Goal: Obtain resource: Download file/media

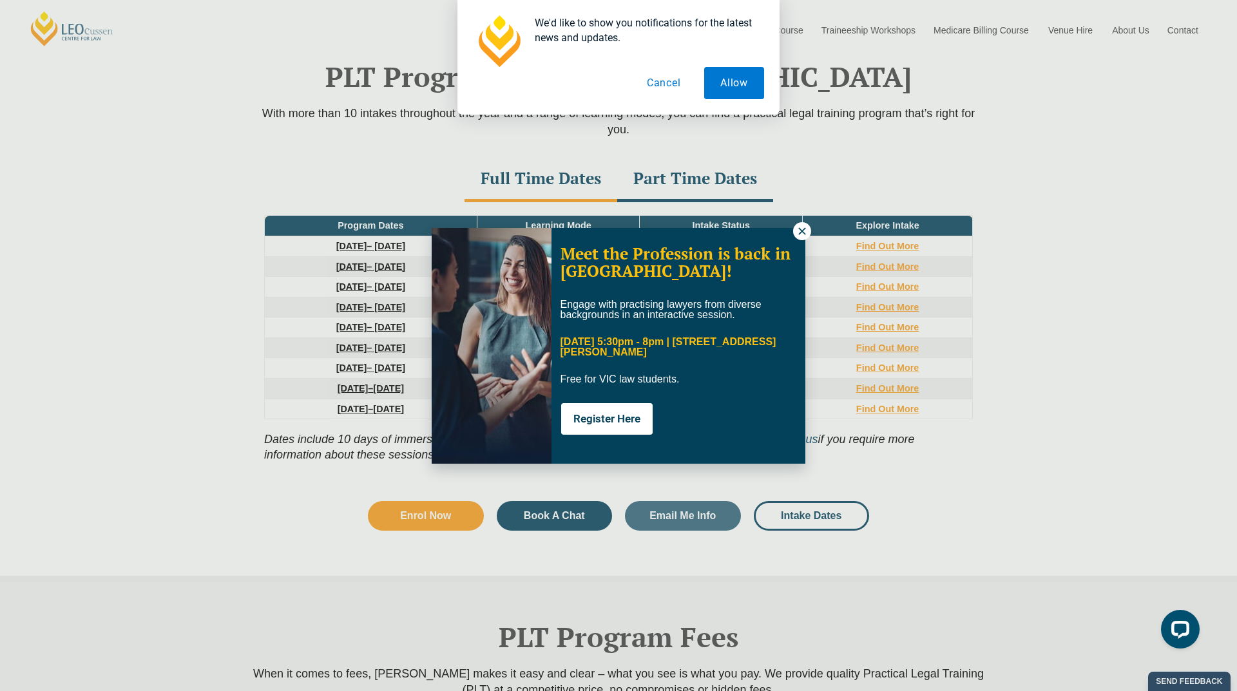
drag, startPoint x: 787, startPoint y: 238, endPoint x: 801, endPoint y: 232, distance: 15.6
click at [800, 233] on div "Meet the Profession is back in Melbourne! Engage with practising lawyers from d…" at bounding box center [619, 346] width 374 height 236
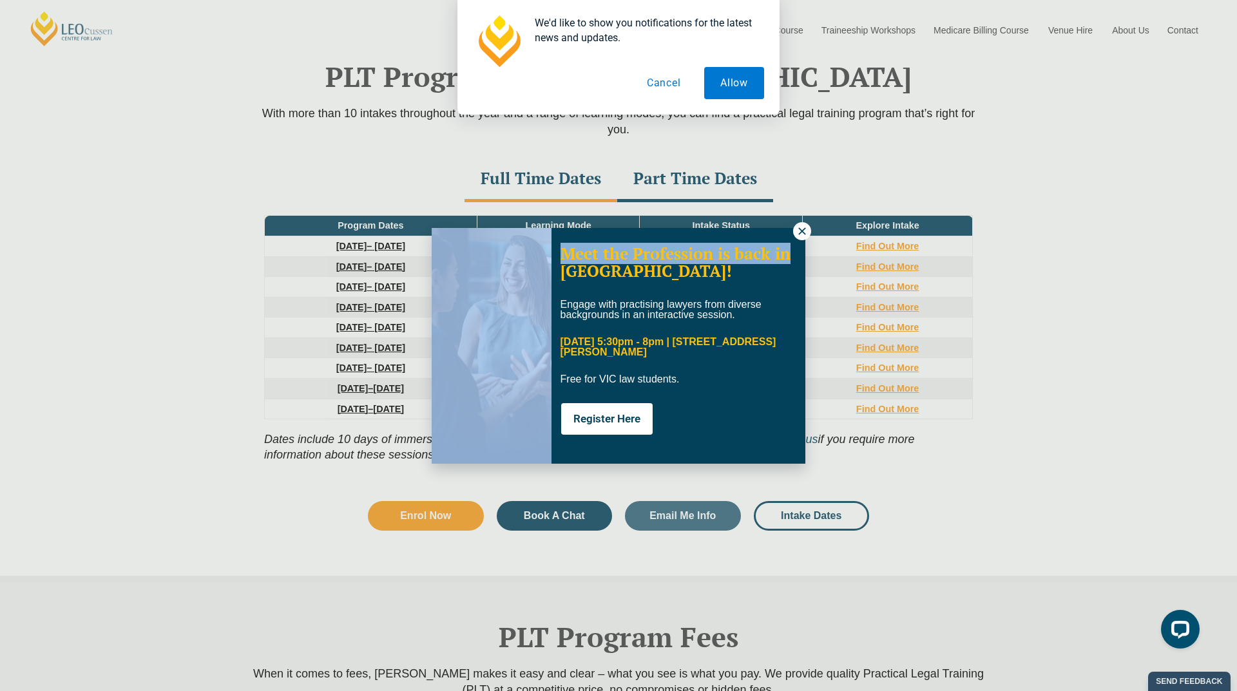
click at [804, 231] on icon at bounding box center [802, 231] width 12 height 12
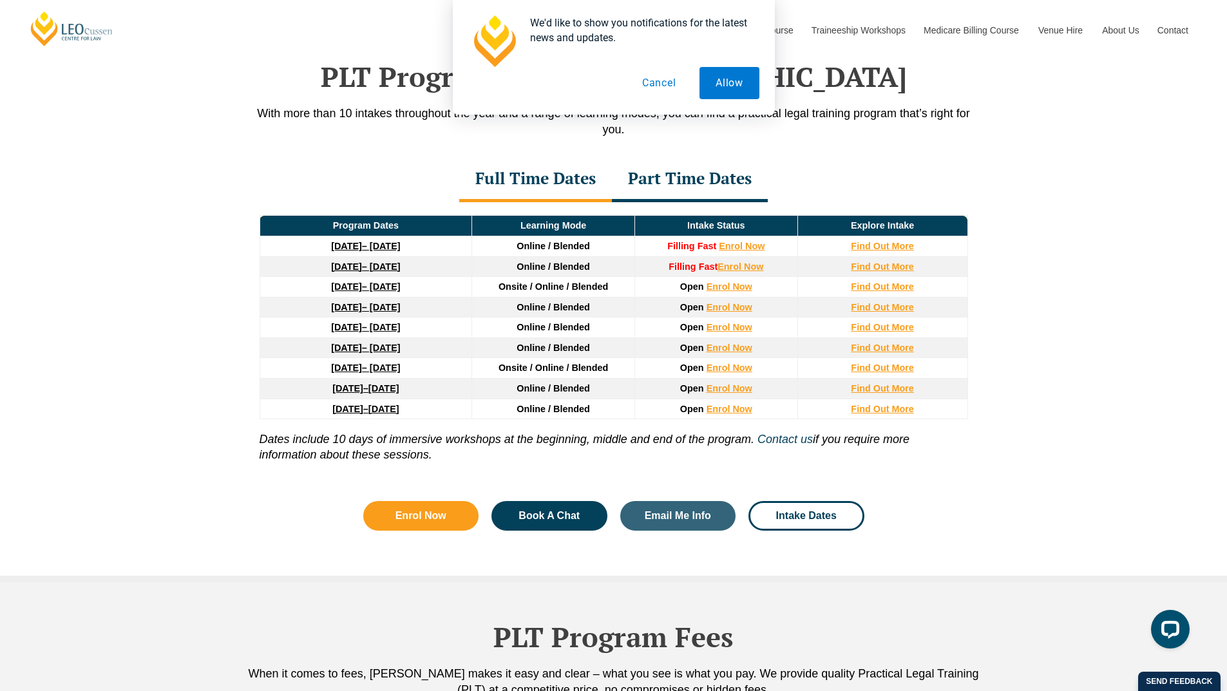
click at [727, 192] on div "Part Time Dates" at bounding box center [690, 179] width 156 height 45
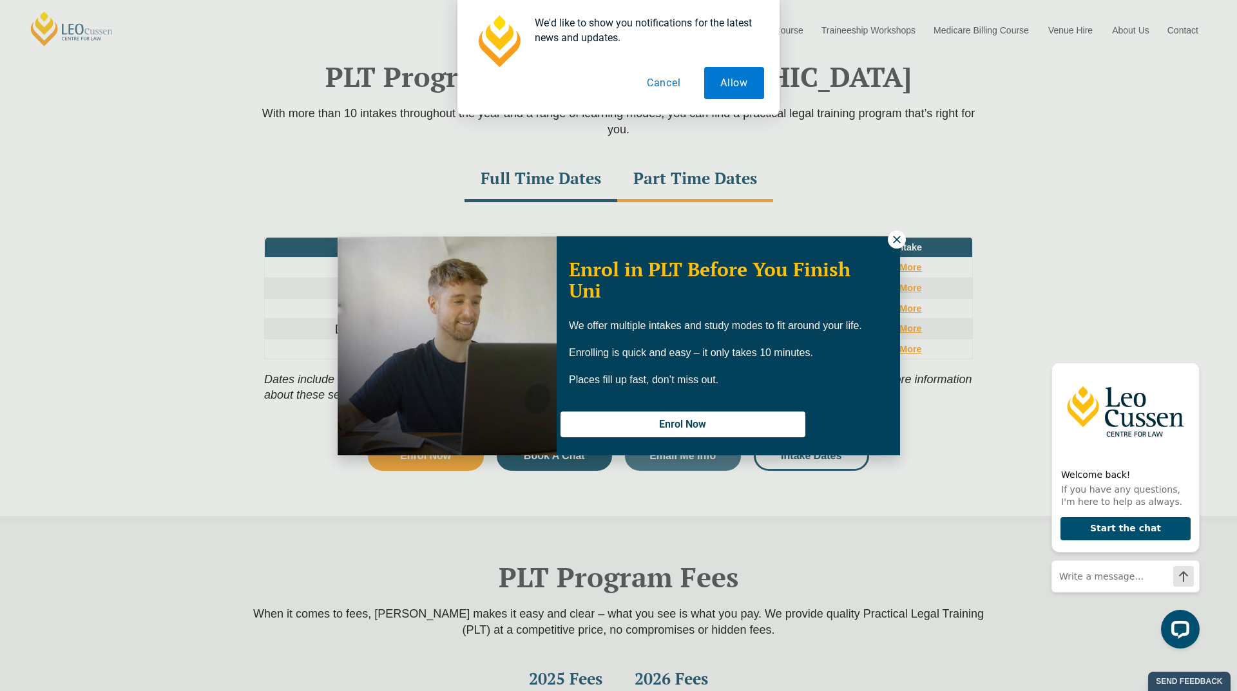
click at [886, 238] on div "Enrol in PLT Before You Finish Uni We offer multiple intakes and study modes to…" at bounding box center [728, 345] width 343 height 215
click at [894, 237] on icon at bounding box center [896, 239] width 7 height 7
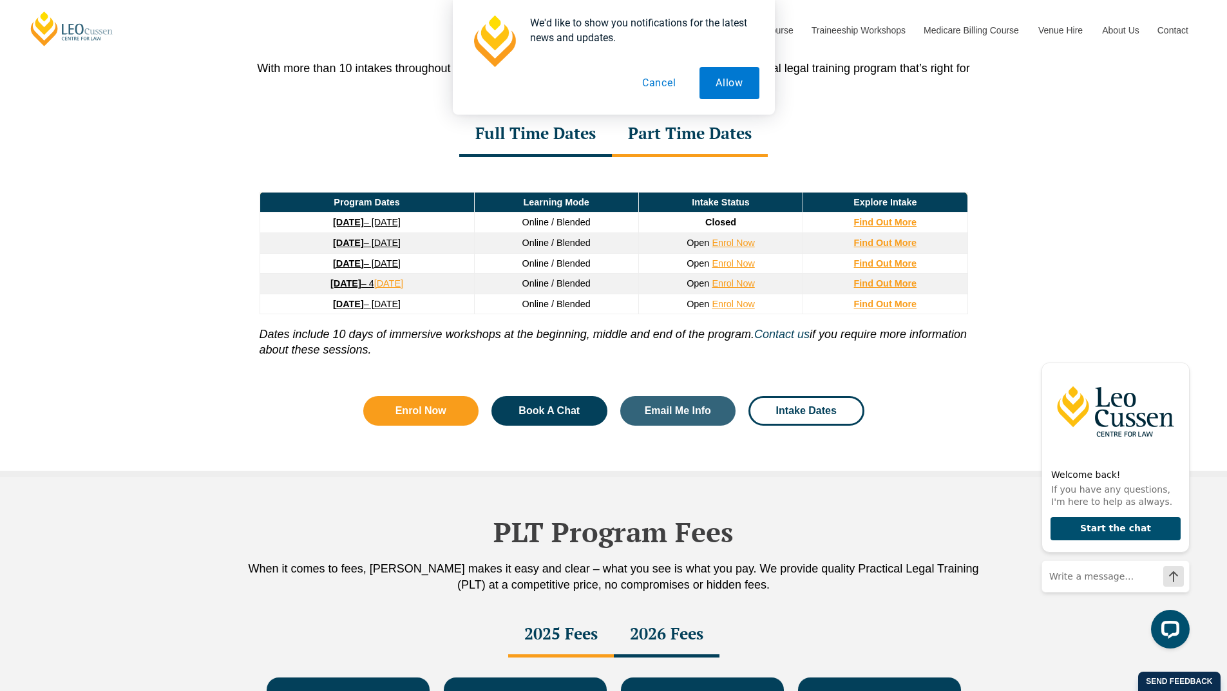
scroll to position [2068, 0]
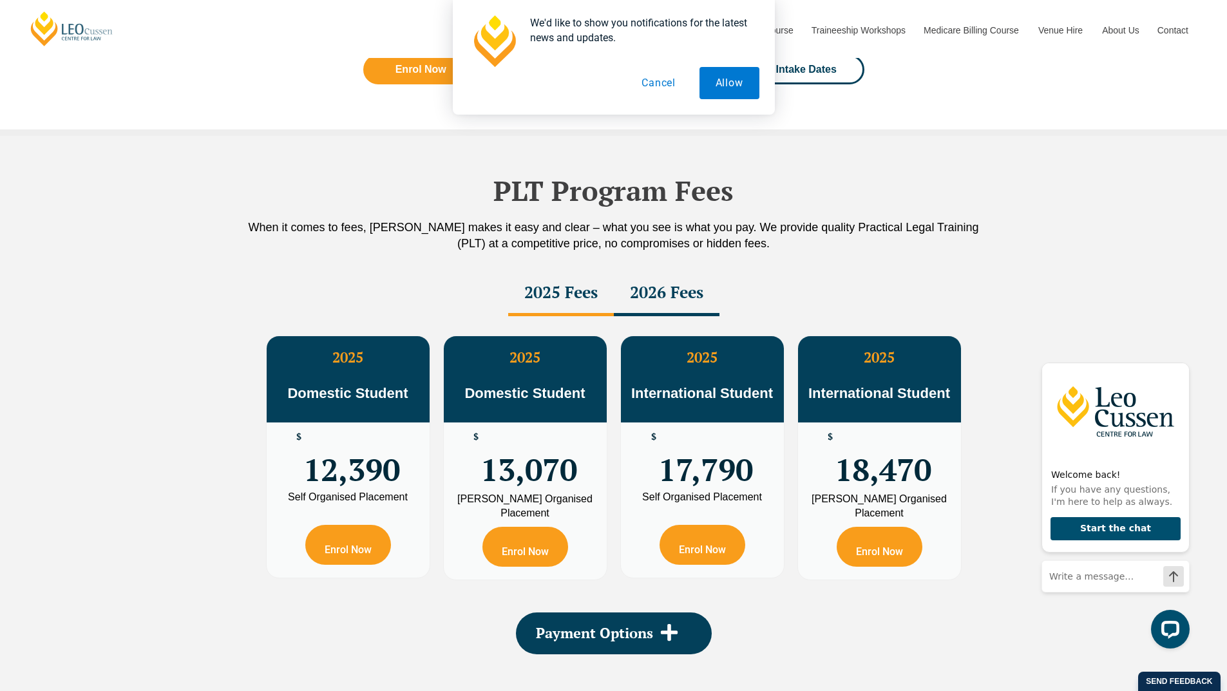
click at [675, 292] on div "2026 Fees" at bounding box center [667, 293] width 106 height 45
click at [566, 295] on div "2025 Fees" at bounding box center [561, 293] width 106 height 45
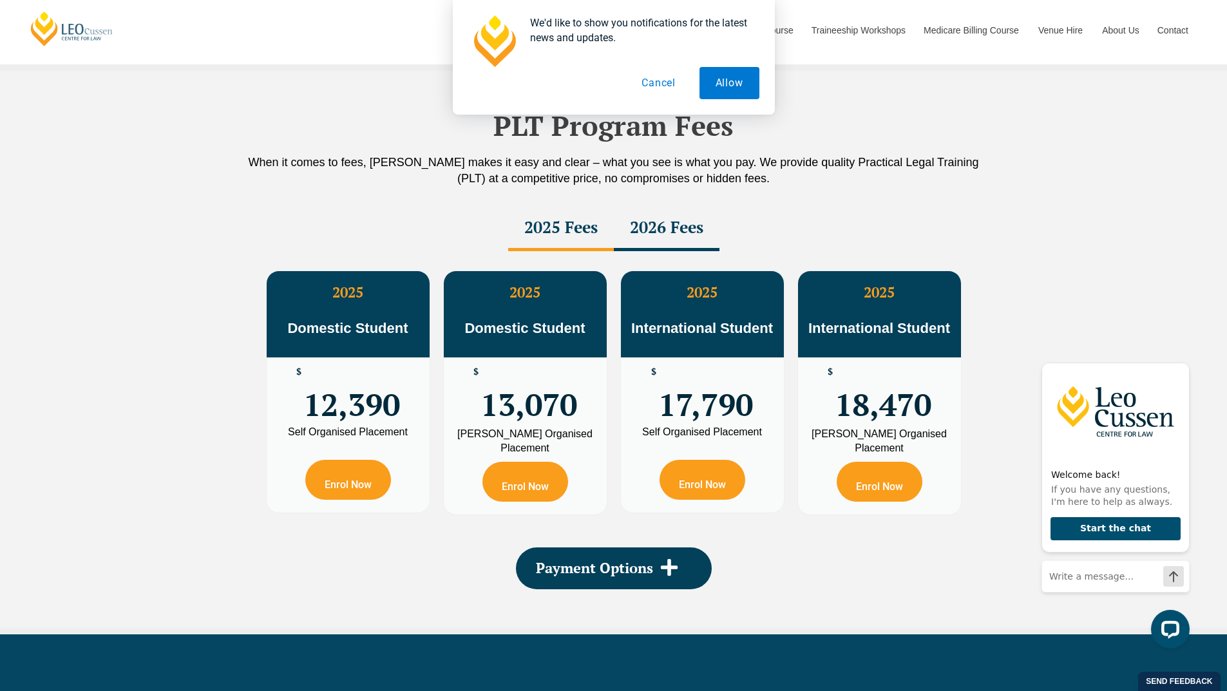
scroll to position [2261, 0]
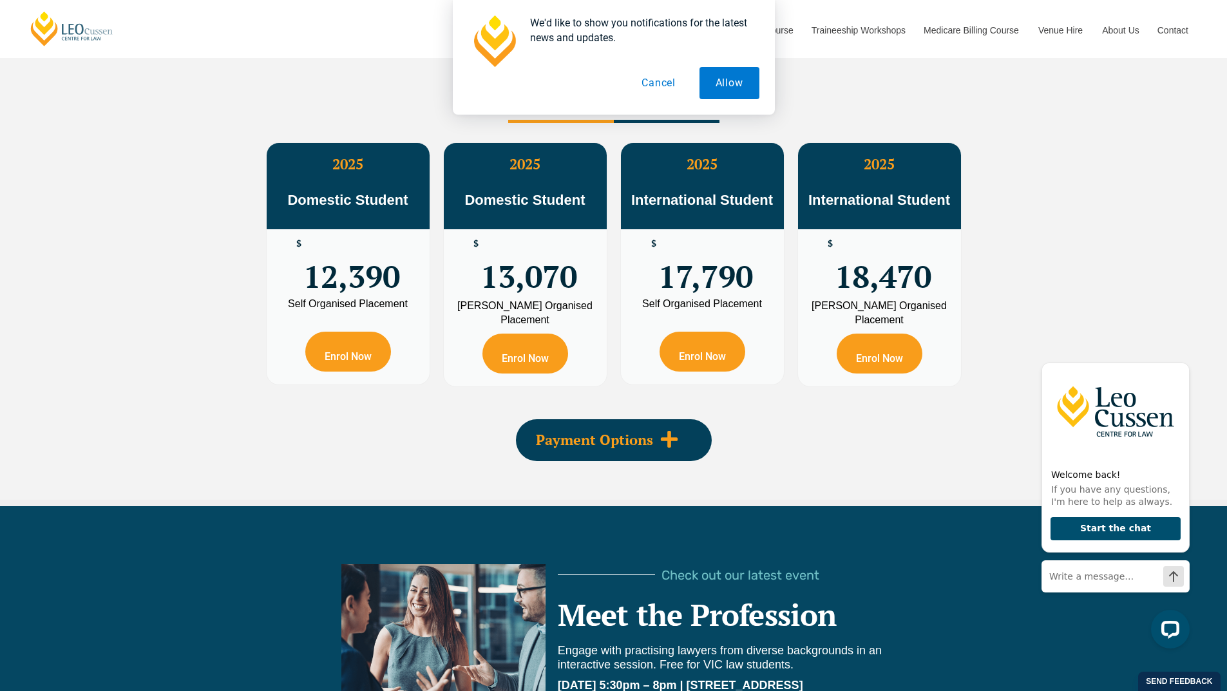
click at [631, 446] on span "Payment Options" at bounding box center [594, 440] width 117 height 14
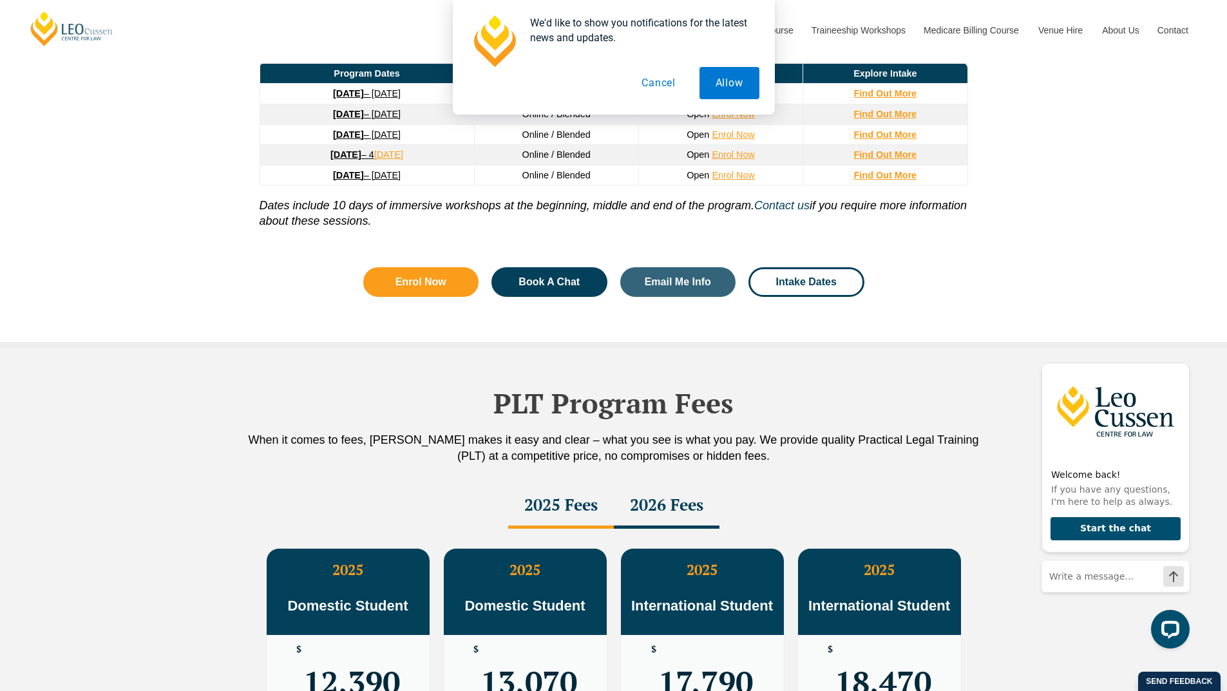
scroll to position [1746, 0]
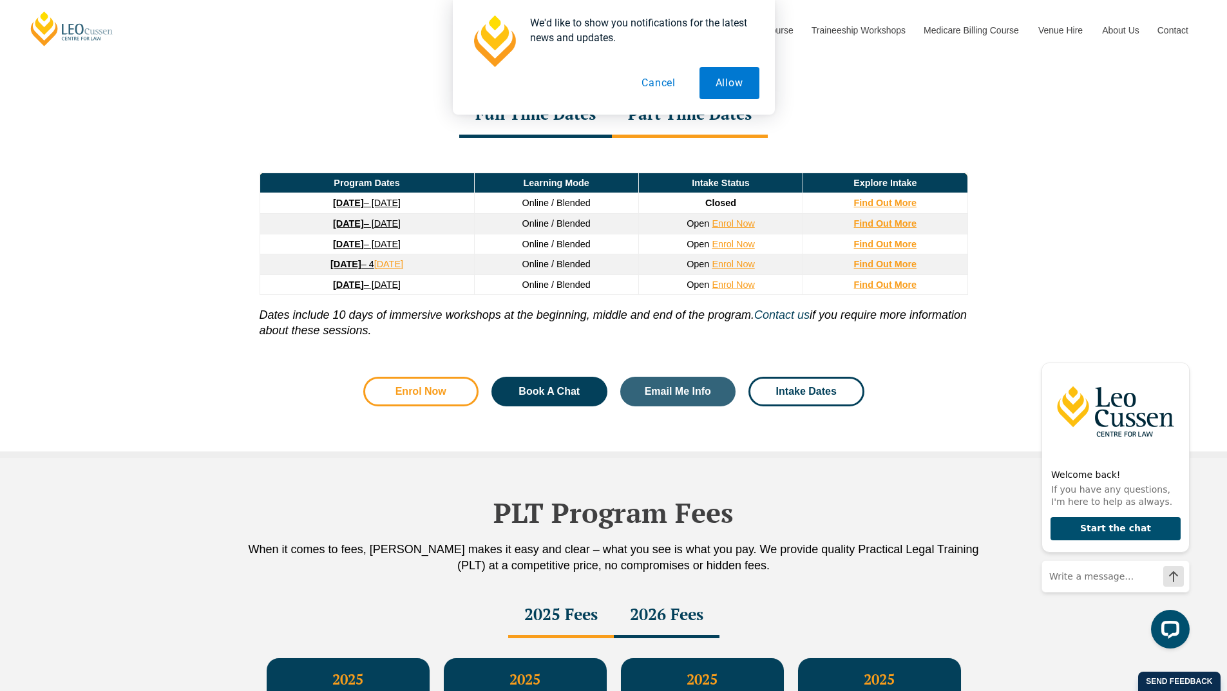
click at [424, 396] on span "Enrol Now" at bounding box center [421, 392] width 51 height 10
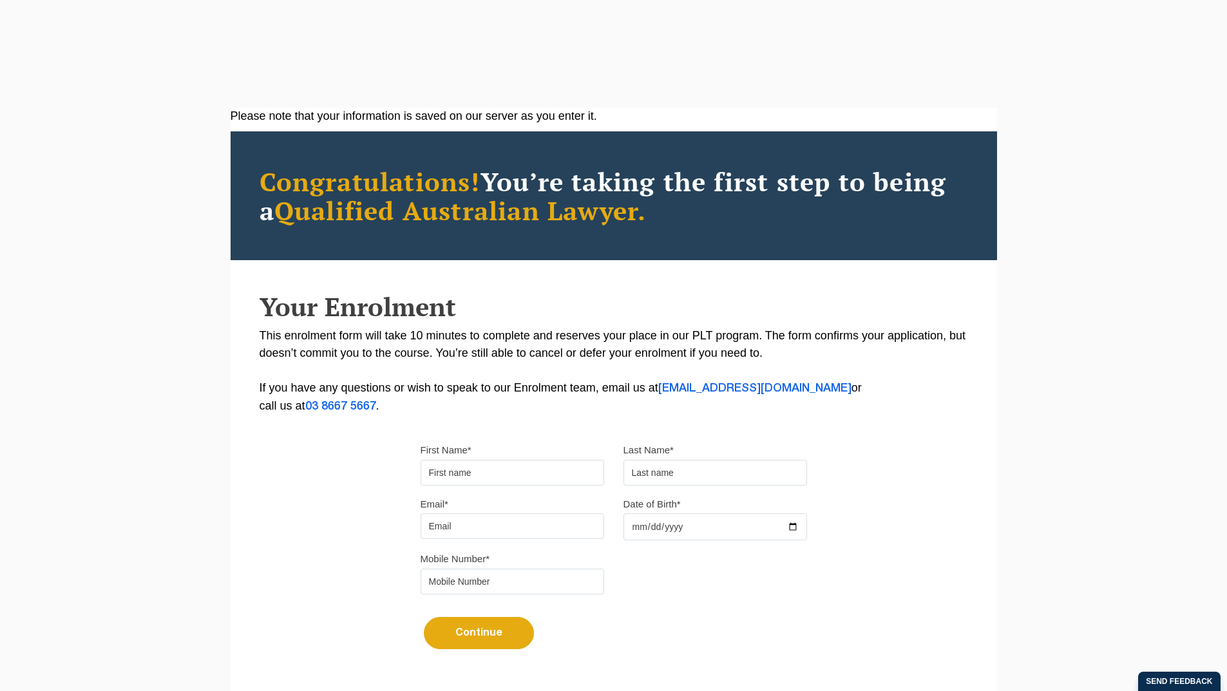
click at [298, 464] on div "Please note that your information is saved on our server as you enter it. Congr…" at bounding box center [614, 395] width 767 height 574
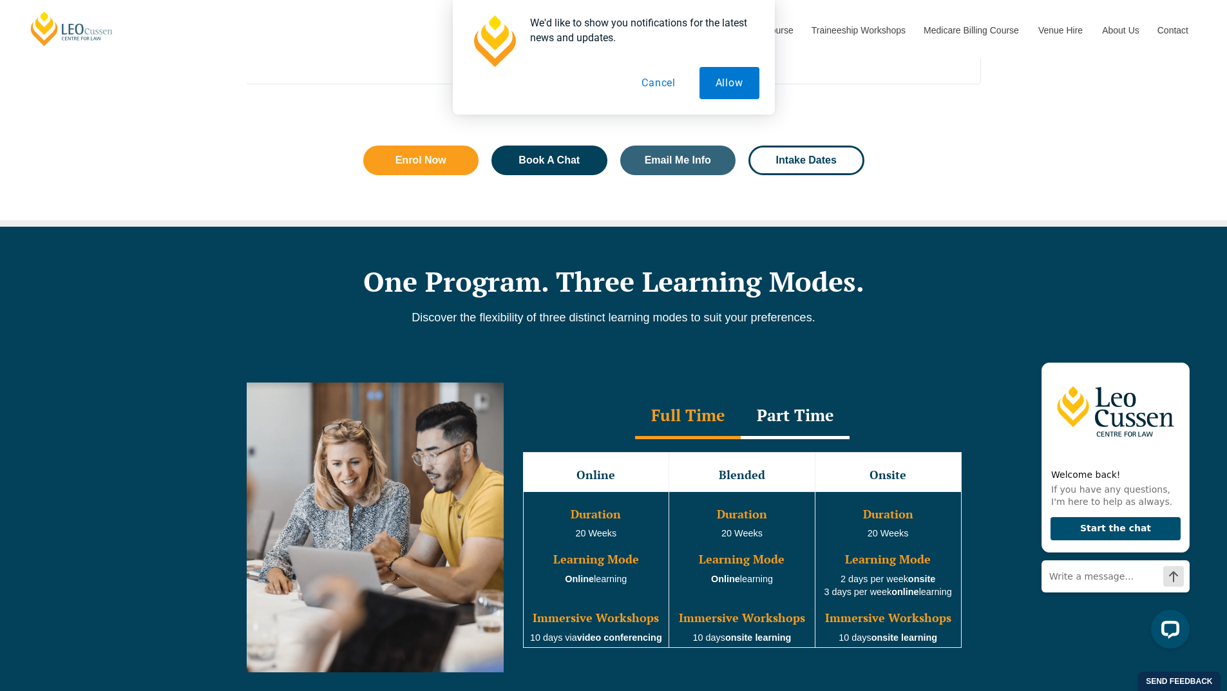
scroll to position [908, 0]
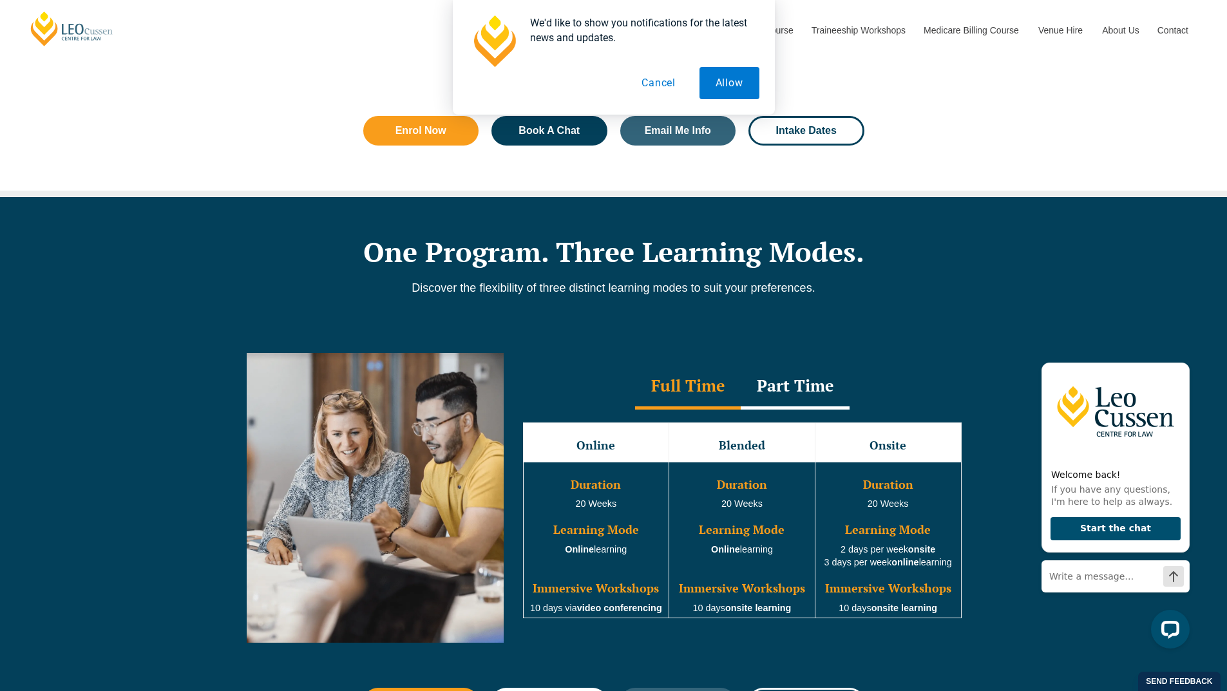
click at [774, 390] on div "Part Time" at bounding box center [795, 387] width 109 height 45
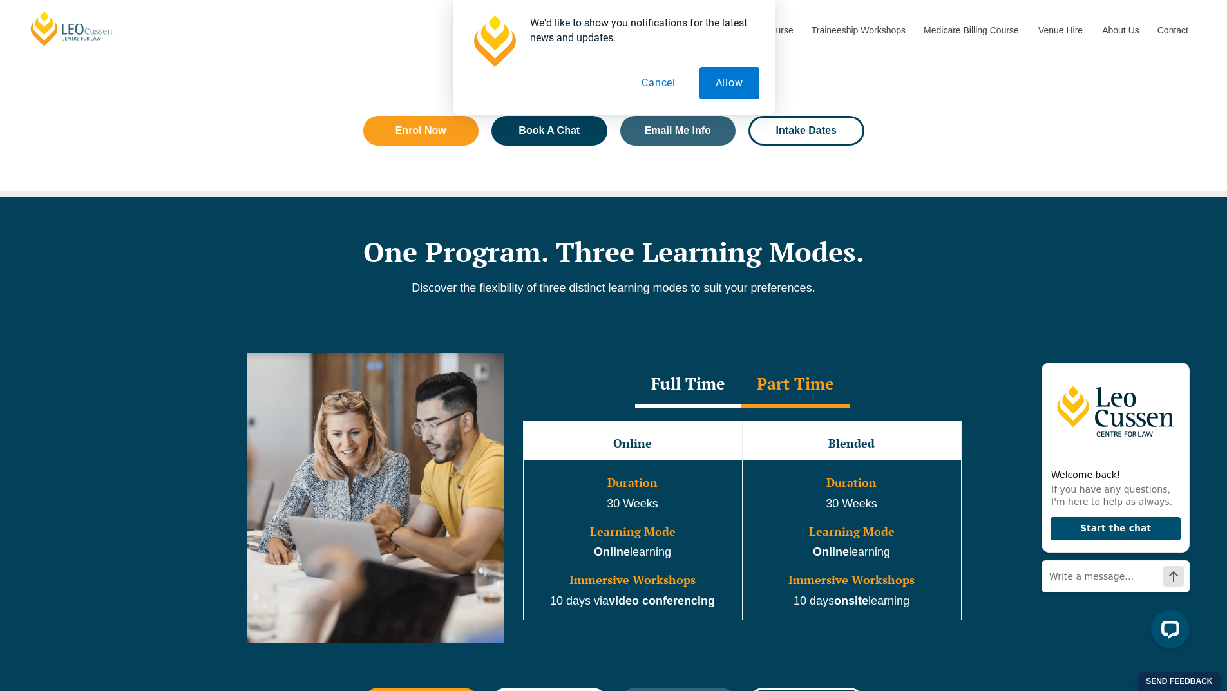
click at [696, 396] on div "Full Time" at bounding box center [688, 385] width 106 height 45
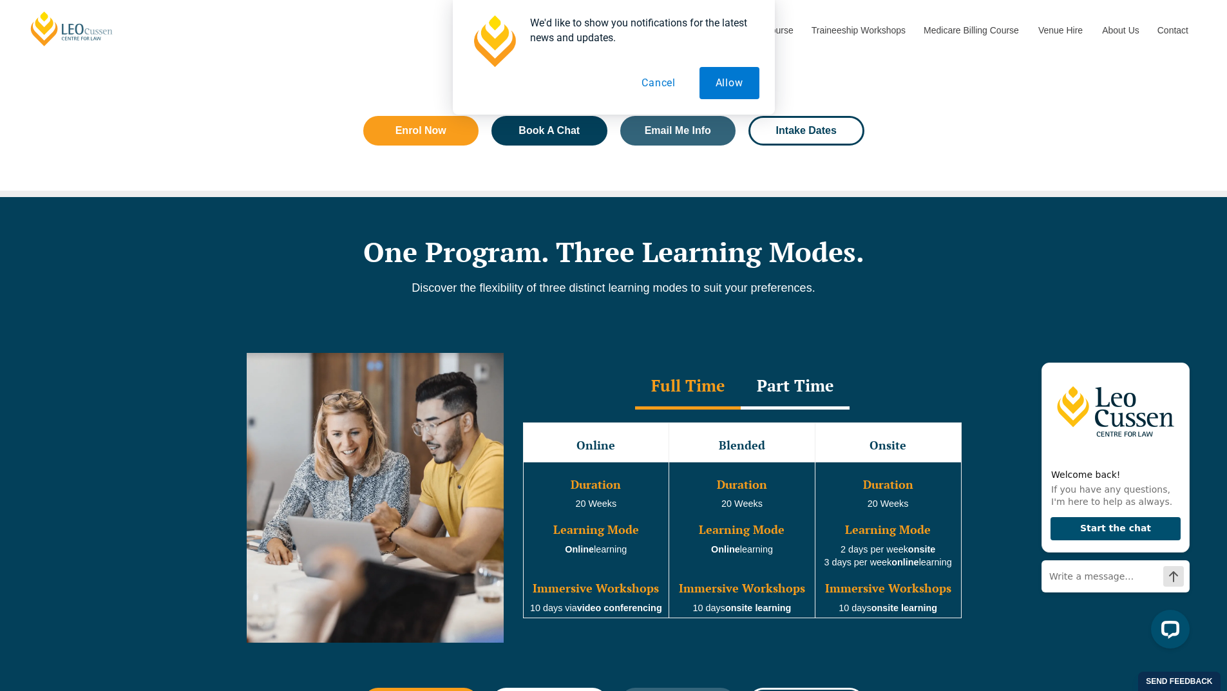
click at [768, 388] on div "Part Time" at bounding box center [795, 387] width 109 height 45
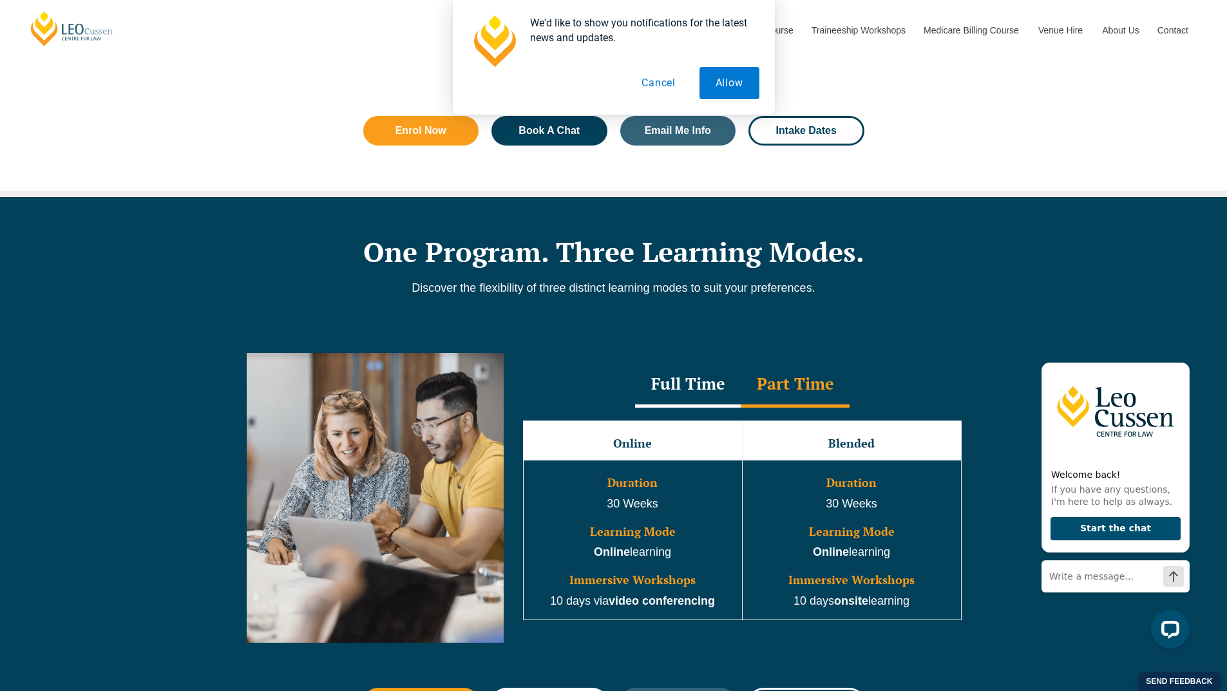
click at [690, 391] on div "Full Time" at bounding box center [688, 385] width 106 height 45
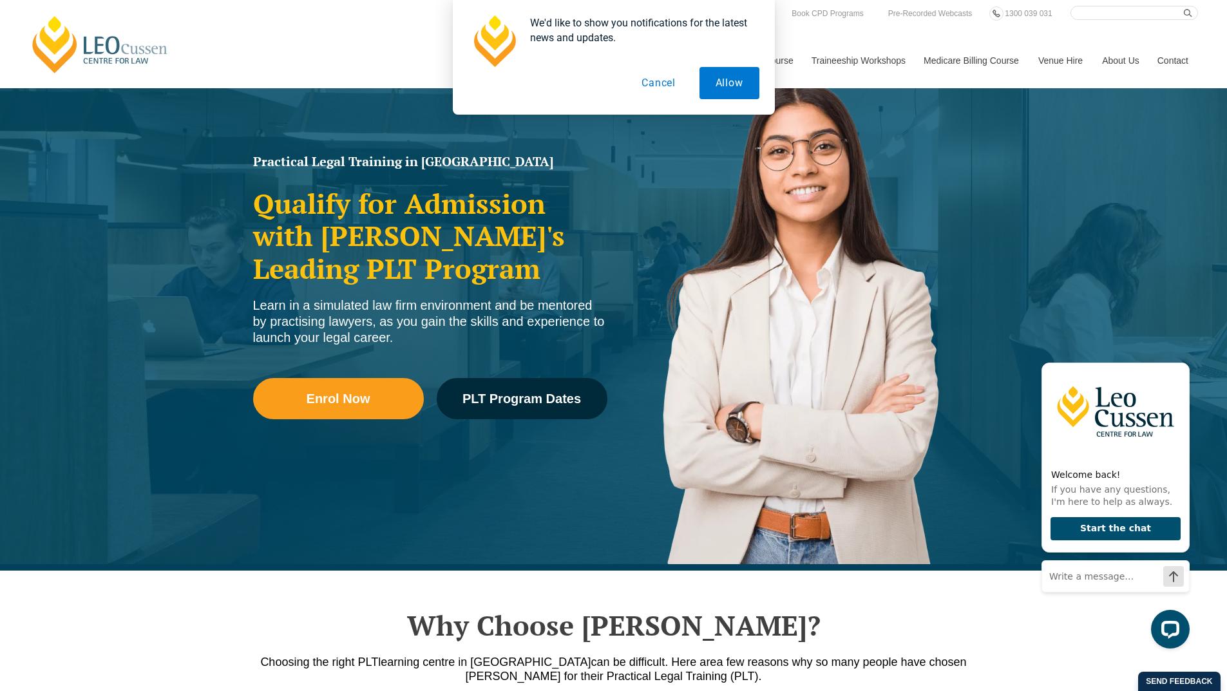
scroll to position [0, 0]
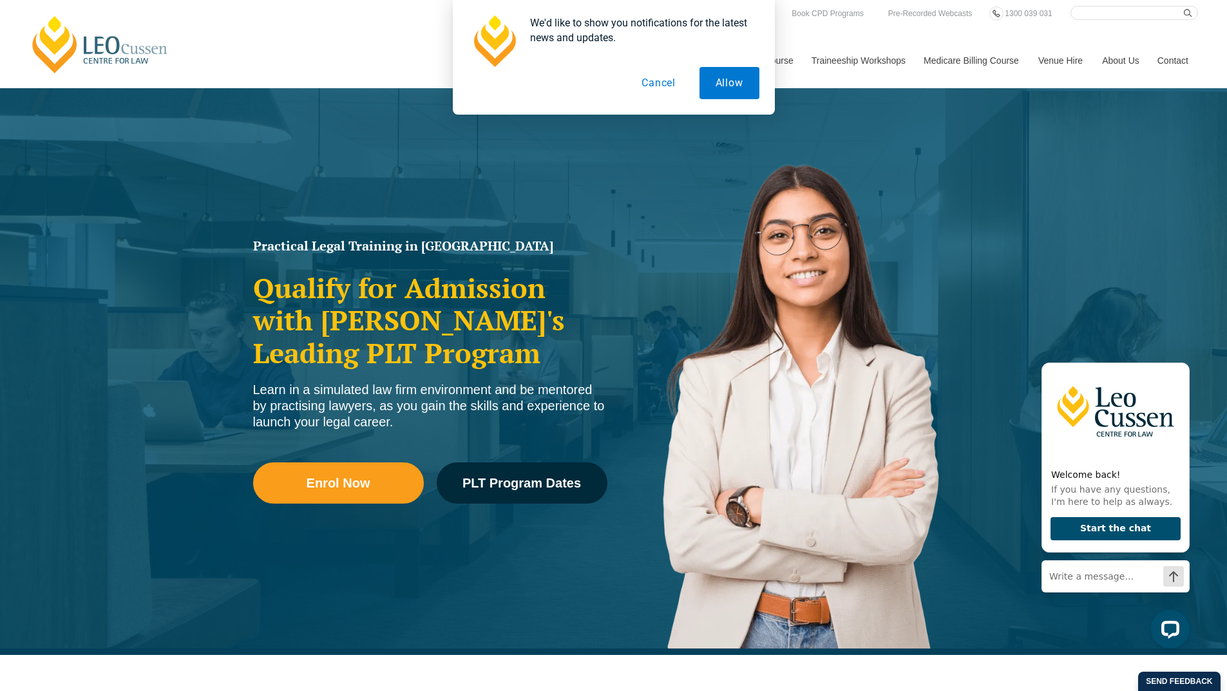
click at [656, 83] on button "Cancel" at bounding box center [659, 83] width 66 height 32
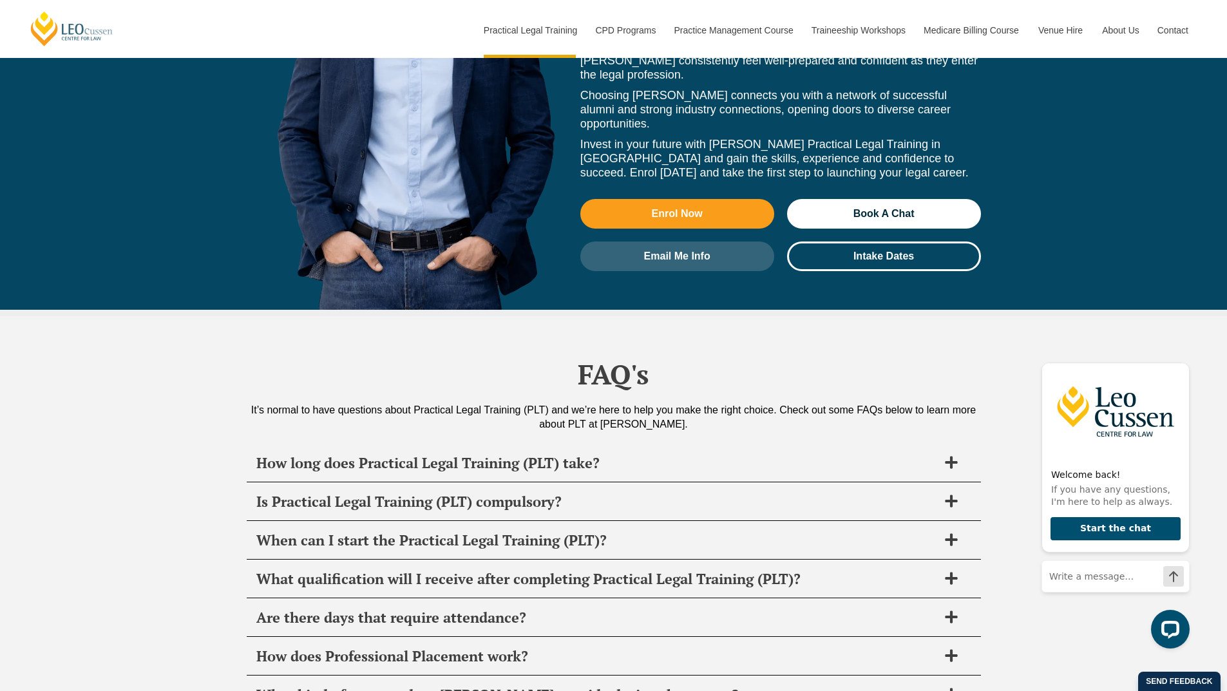
scroll to position [5991, 0]
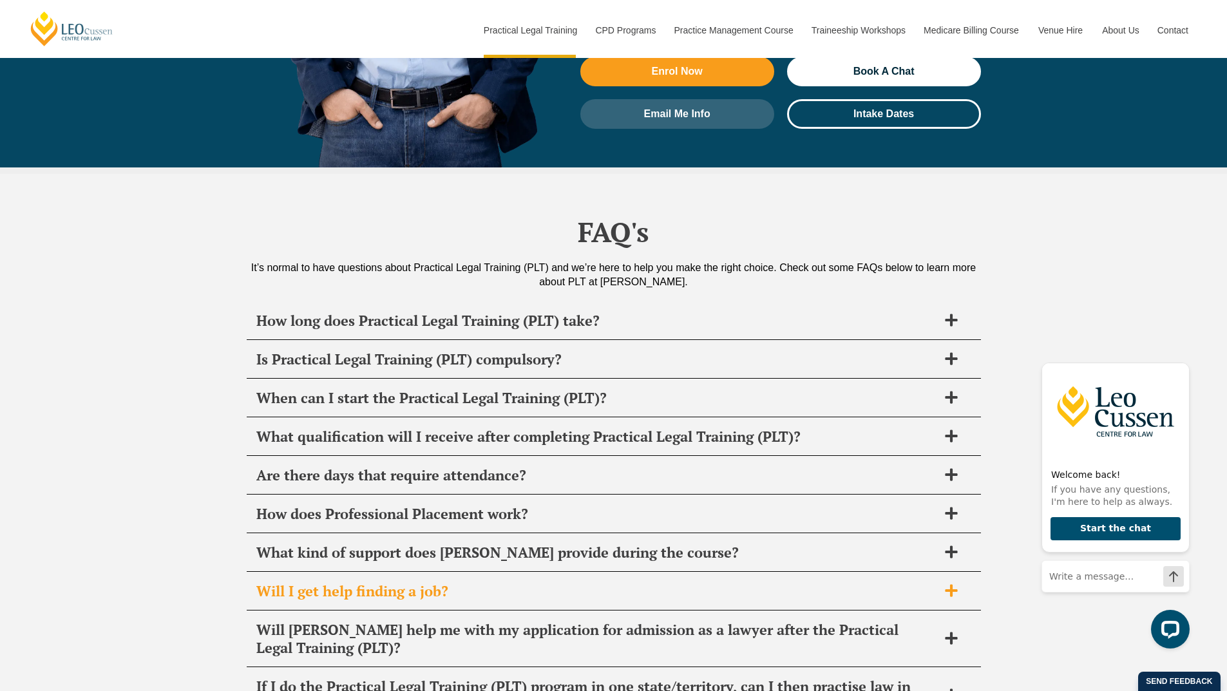
click at [600, 582] on h2 "Will I get help finding a job?" at bounding box center [597, 591] width 682 height 18
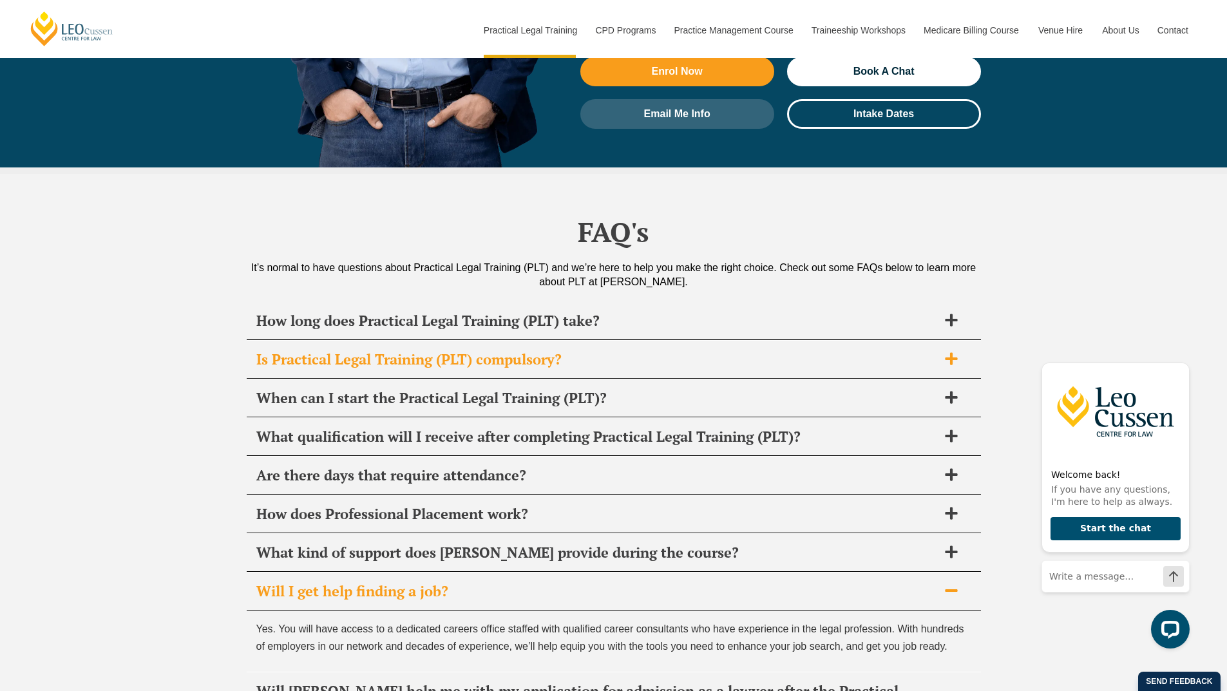
click at [522, 350] on h2 "Is Practical Legal Training (PLT) compulsory?" at bounding box center [597, 359] width 682 height 18
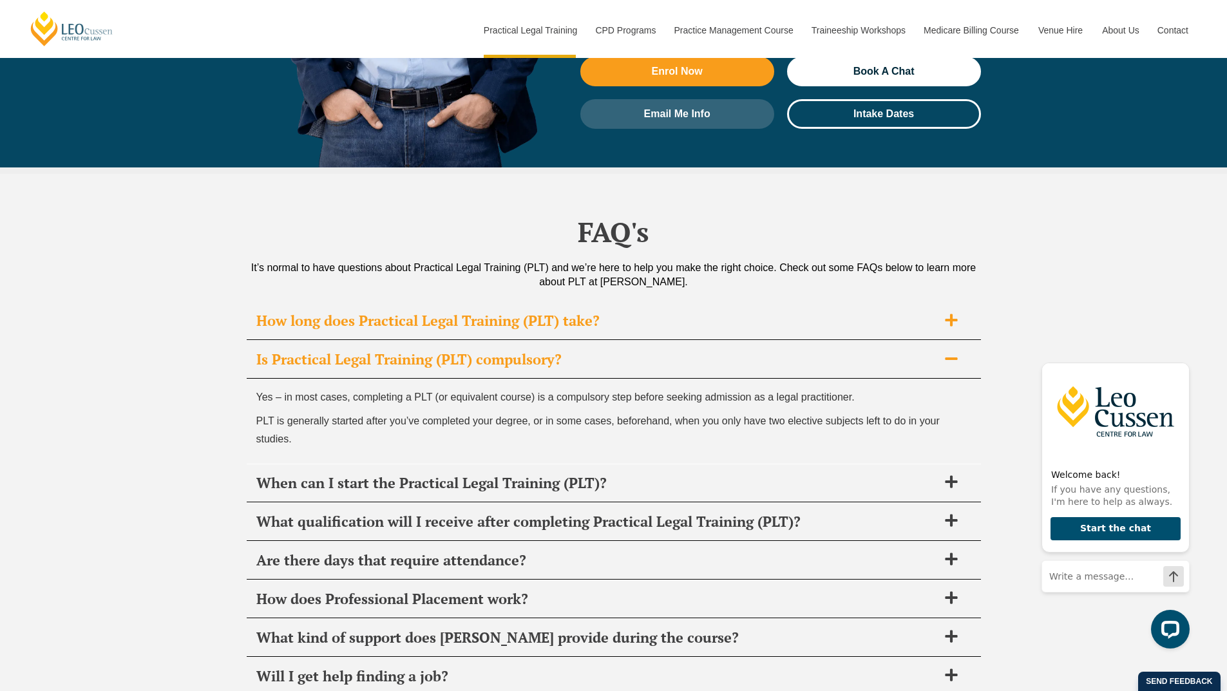
click at [405, 312] on h2 "How long does Practical Legal Training (PLT) take?" at bounding box center [597, 321] width 682 height 18
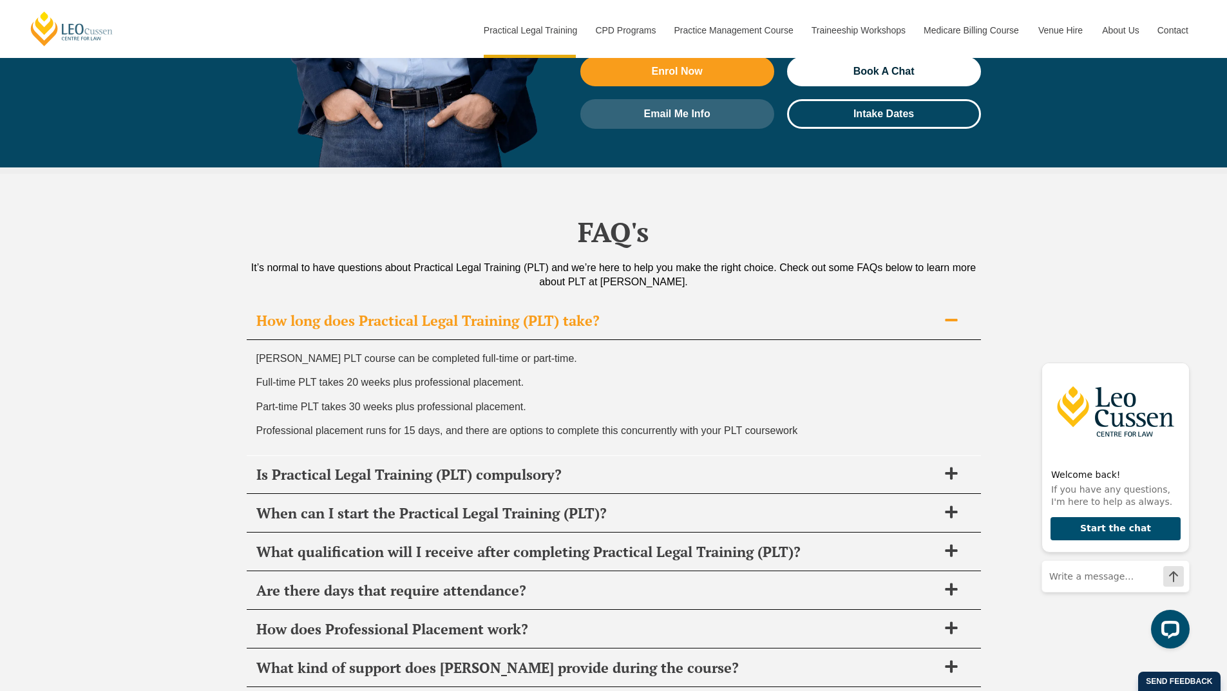
click at [405, 312] on h2 "How long does Practical Legal Training (PLT) take?" at bounding box center [597, 321] width 682 height 18
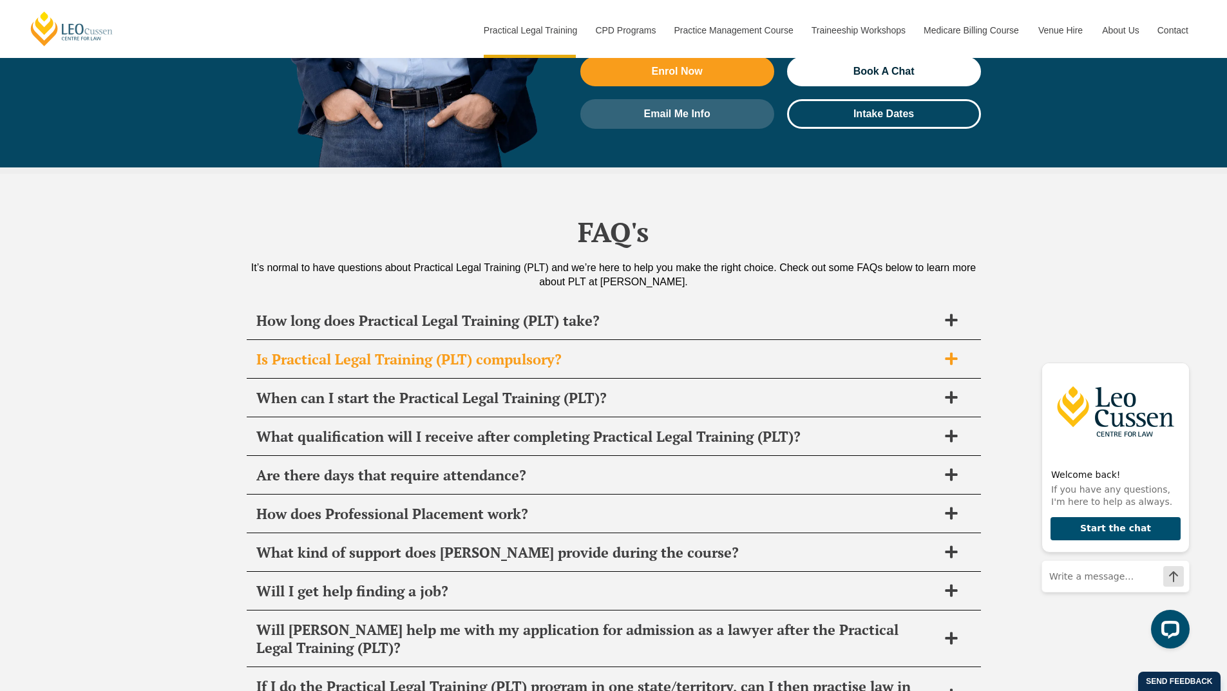
click at [370, 341] on div "Is Practical Legal Training (PLT) compulsory?" at bounding box center [614, 360] width 734 height 38
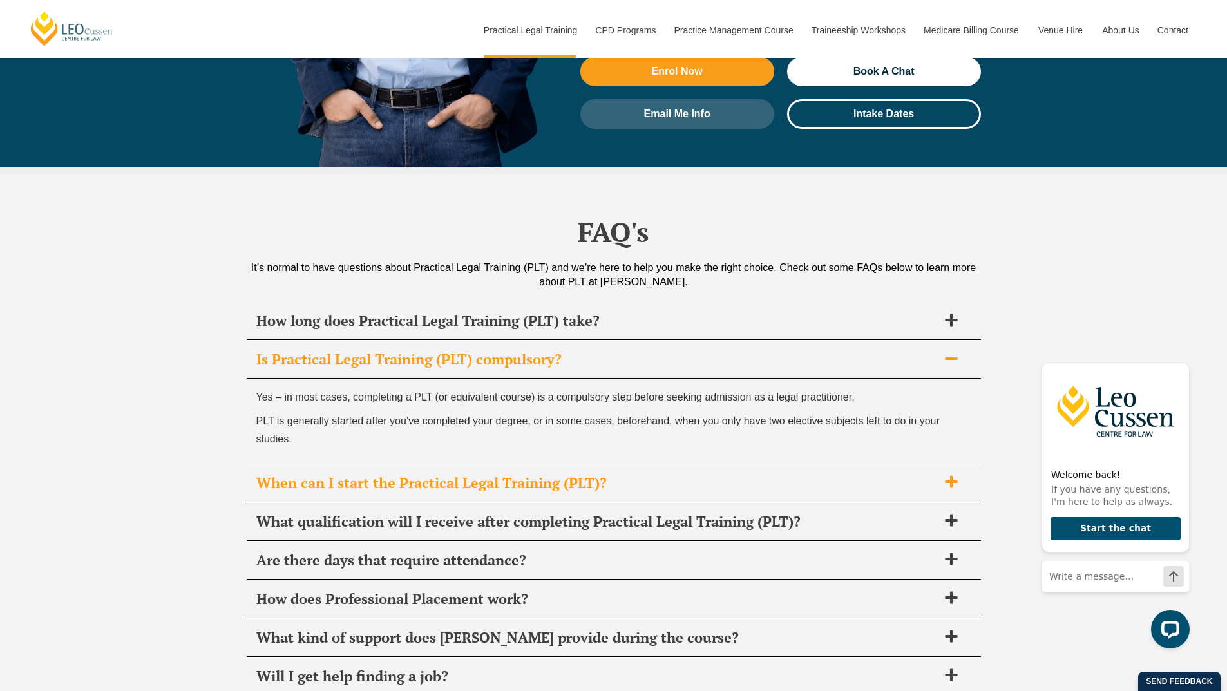
click at [609, 474] on h2 "When can I start the Practical Legal Training (PLT)?" at bounding box center [597, 483] width 682 height 18
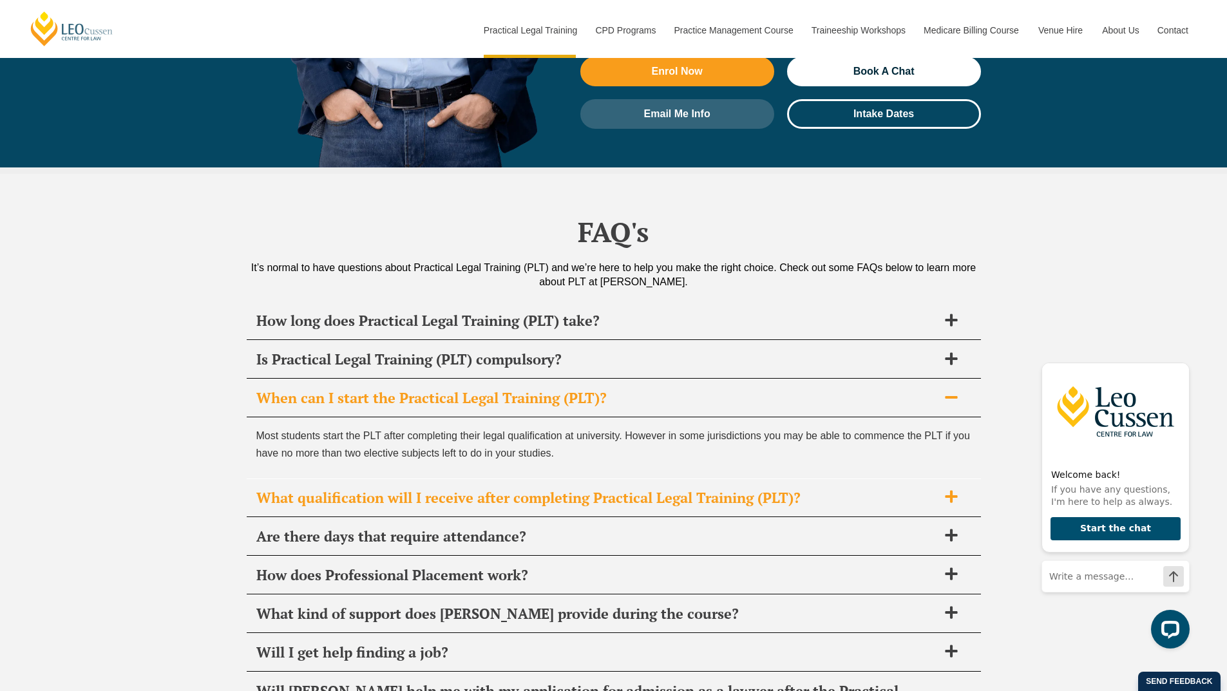
click at [332, 489] on h2 "What qualification will I receive after completing Practical Legal Training (PL…" at bounding box center [597, 498] width 682 height 18
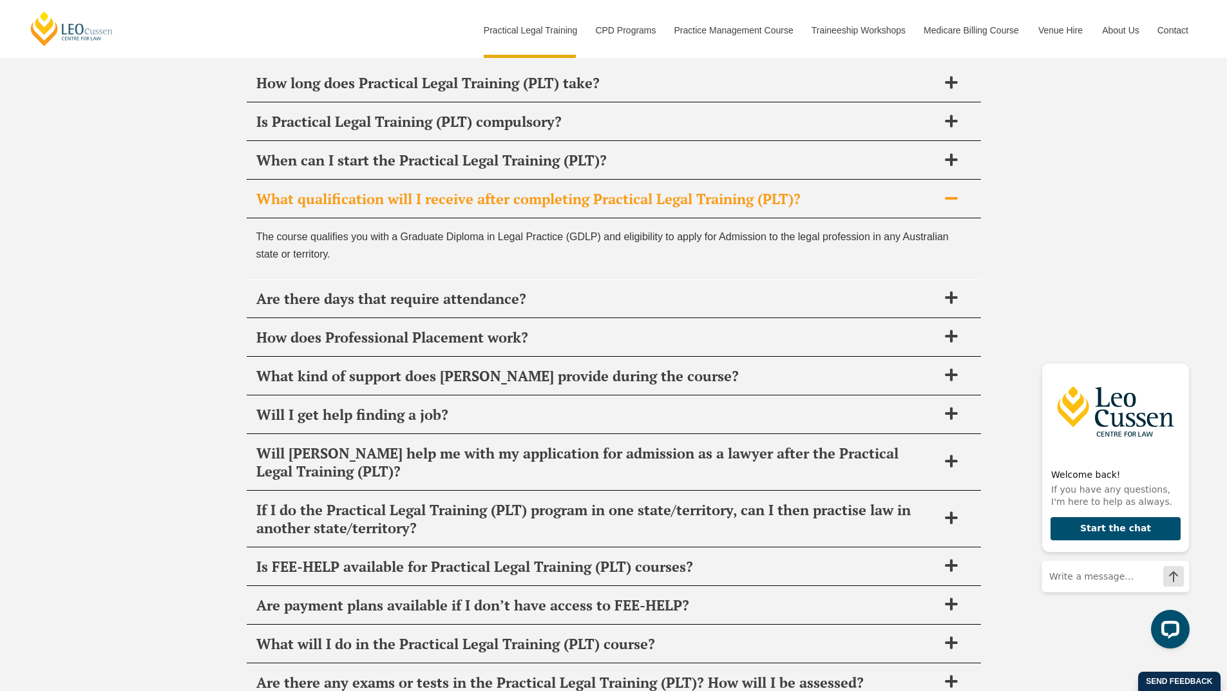
scroll to position [6056, 0]
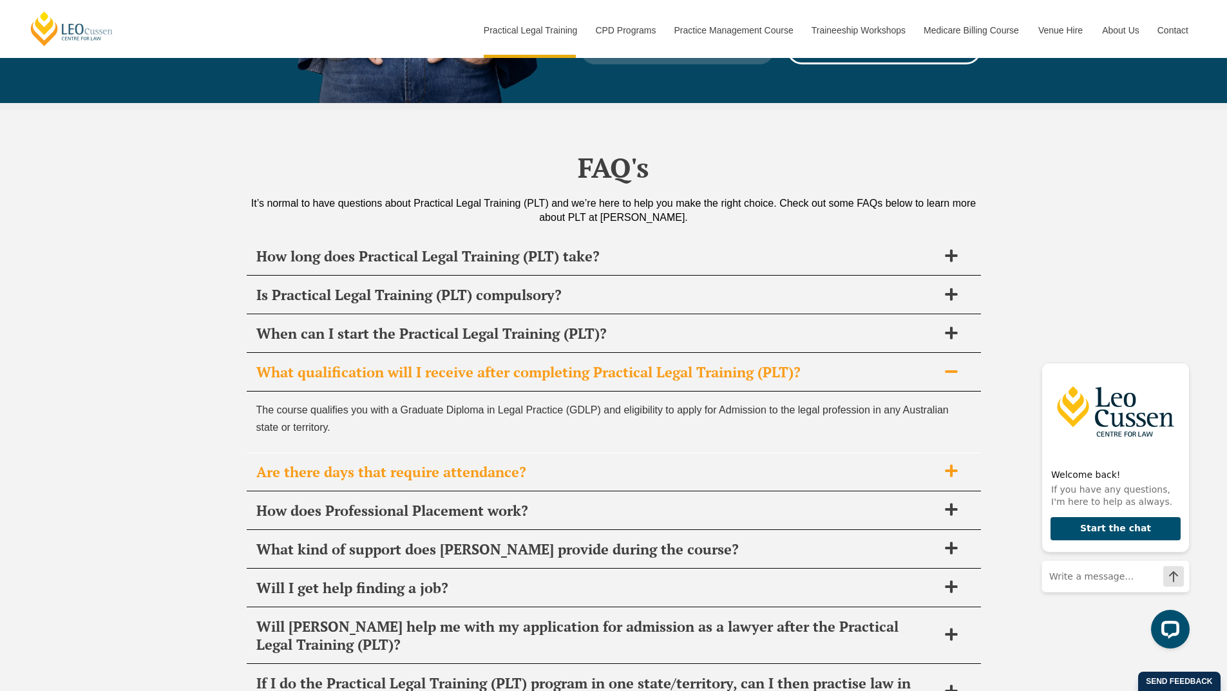
click at [336, 463] on h2 "Are there days that require attendance?" at bounding box center [597, 472] width 682 height 18
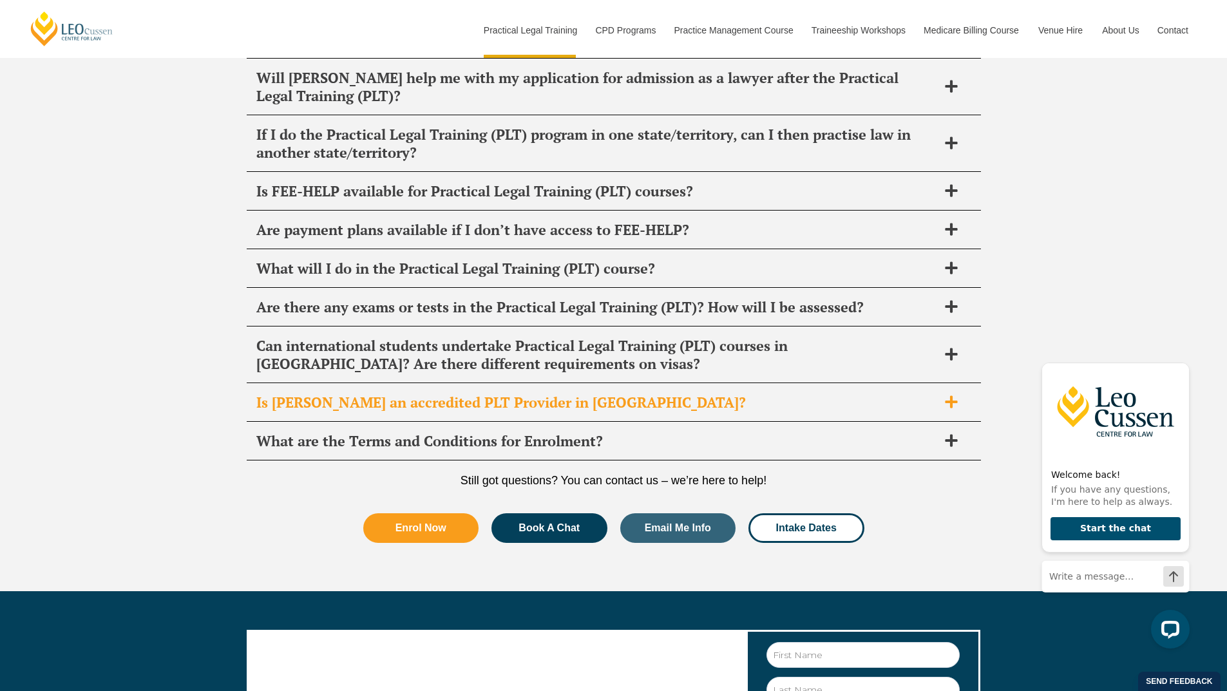
click at [358, 394] on h2 "Is Leo Cussen an accredited PLT Provider in VIC?" at bounding box center [597, 403] width 682 height 18
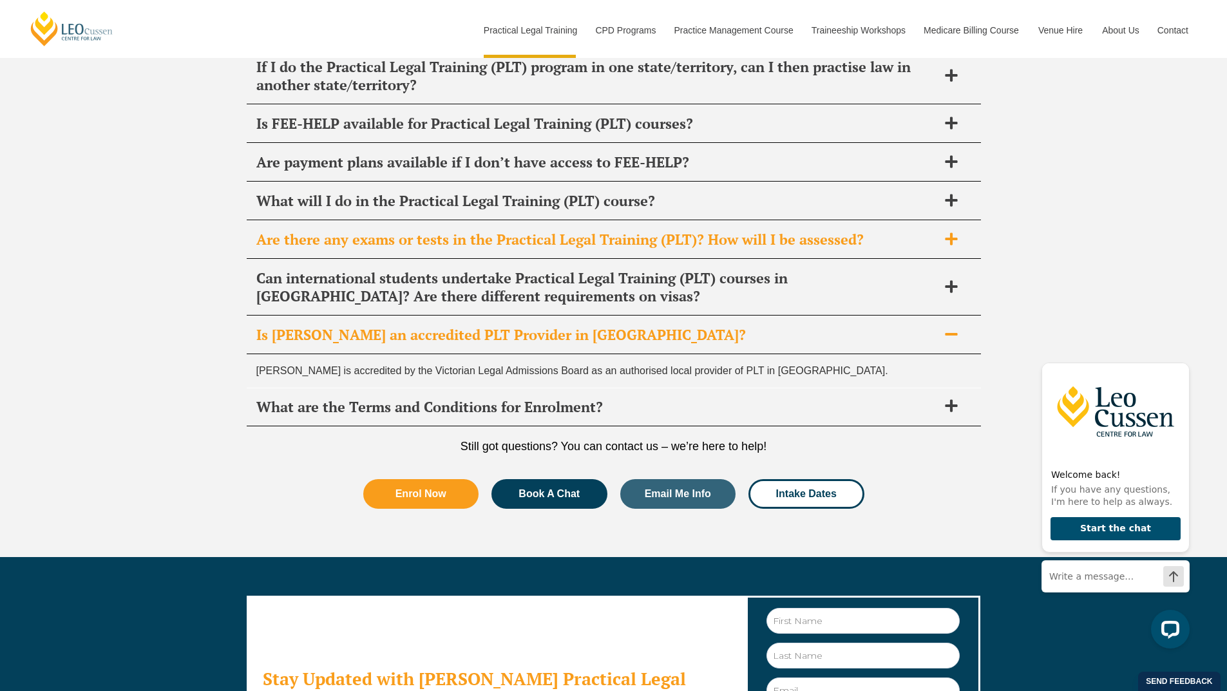
scroll to position [6544, 0]
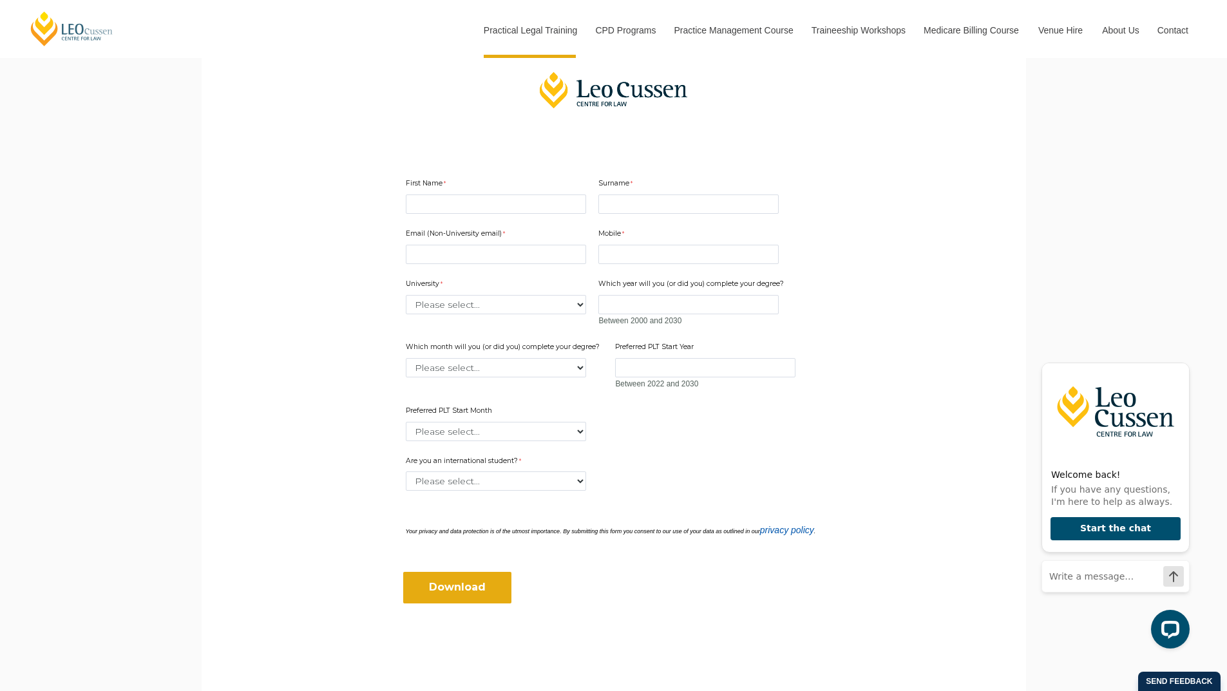
scroll to position [644, 0]
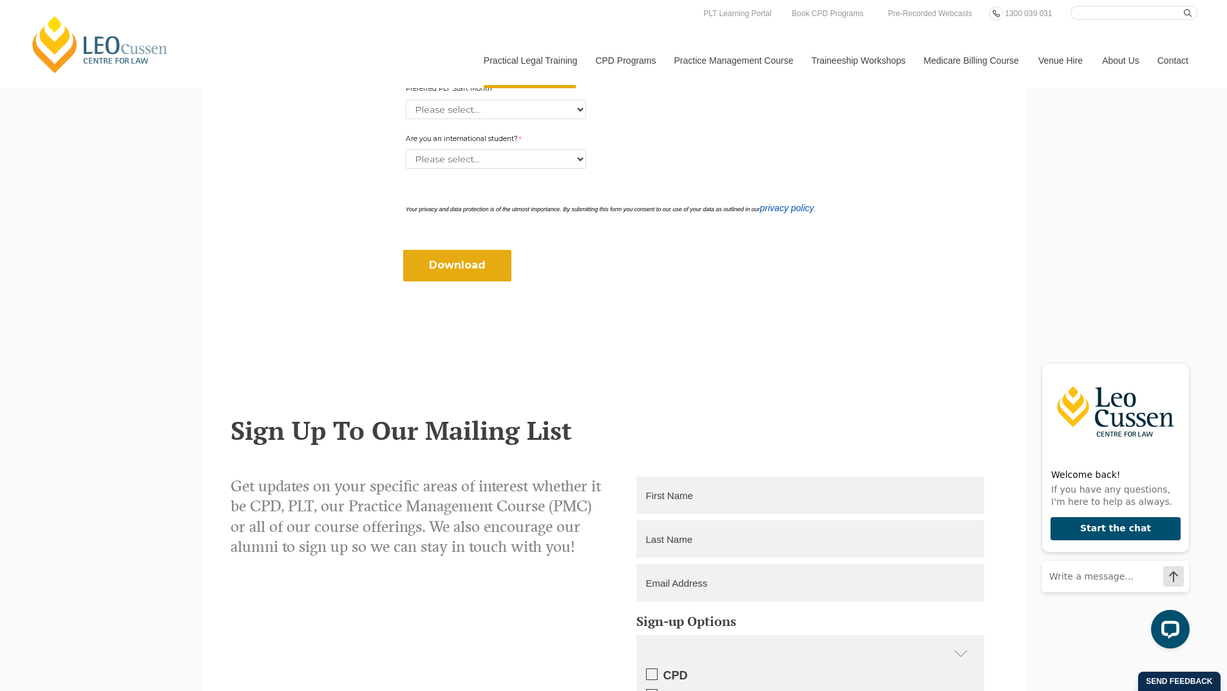
click at [546, 91] on div "Preferred PLT Start Month Please select... January February March April May Jun…" at bounding box center [496, 101] width 191 height 41
click at [504, 101] on select "Please select... January February March April May June July August September Oc…" at bounding box center [496, 109] width 180 height 19
select select "tfa_2378"
click at [406, 100] on select "Please select... January February March April May June July August September Oc…" at bounding box center [496, 109] width 180 height 19
click at [488, 158] on select "Please select... Yes No" at bounding box center [496, 158] width 180 height 19
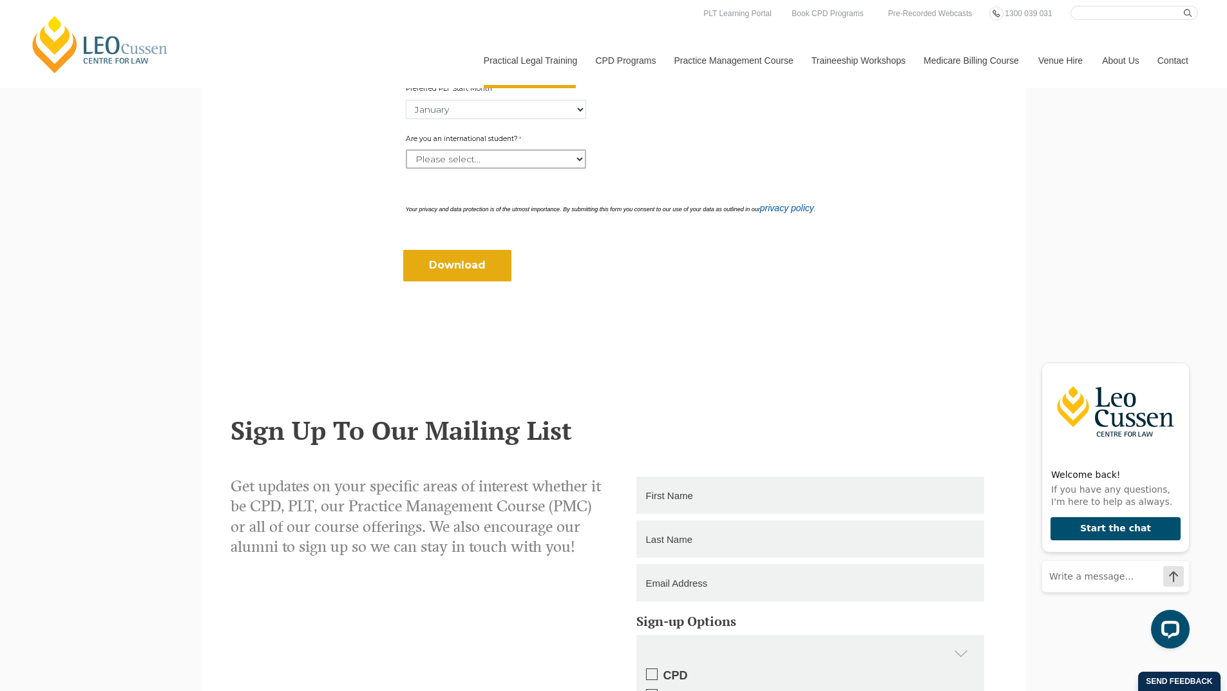
select select "tfa_60"
click at [406, 149] on select "Please select... Yes No" at bounding box center [496, 158] width 180 height 19
click at [470, 264] on input "Download" at bounding box center [457, 265] width 108 height 31
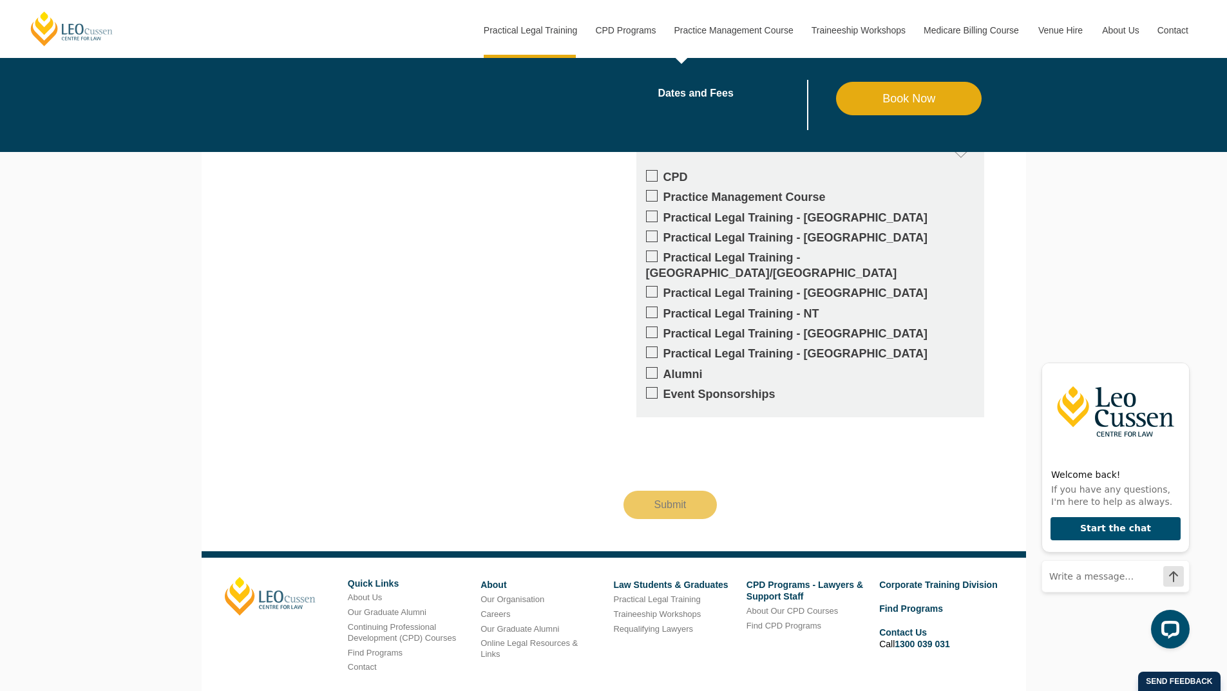
scroll to position [1270, 0]
